Goal: Find specific page/section: Find specific page/section

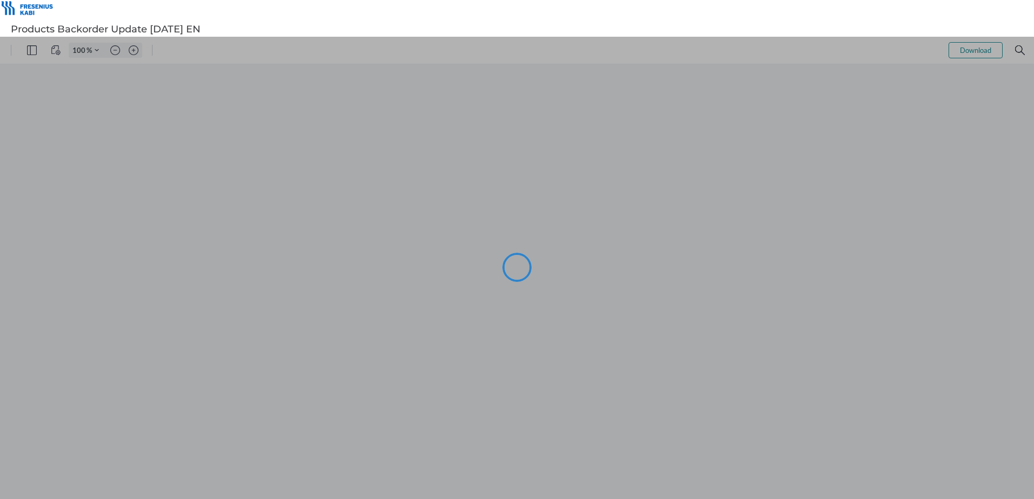
type input "101"
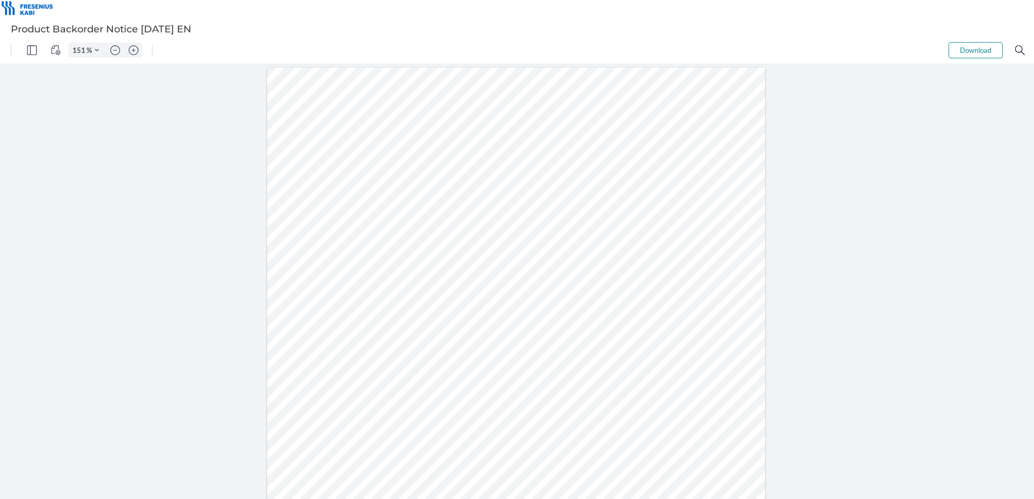
type input "201"
drag, startPoint x: 487, startPoint y: 266, endPoint x: 583, endPoint y: 279, distance: 97.2
click at [583, 279] on div at bounding box center [516, 281] width 664 height 859
